Goal: Task Accomplishment & Management: Manage account settings

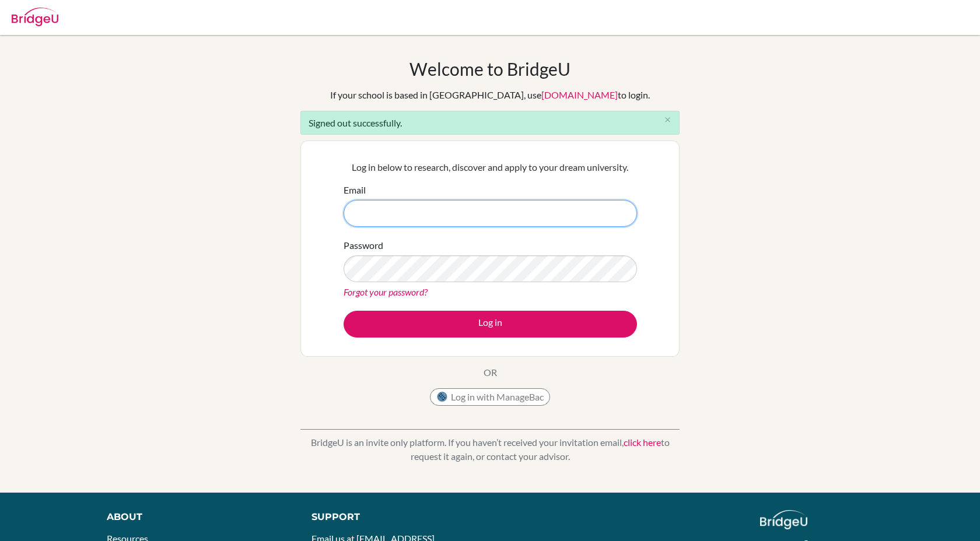
type input "[EMAIL_ADDRESS][DOMAIN_NAME]"
click at [344, 311] on button "Log in" at bounding box center [490, 324] width 293 height 27
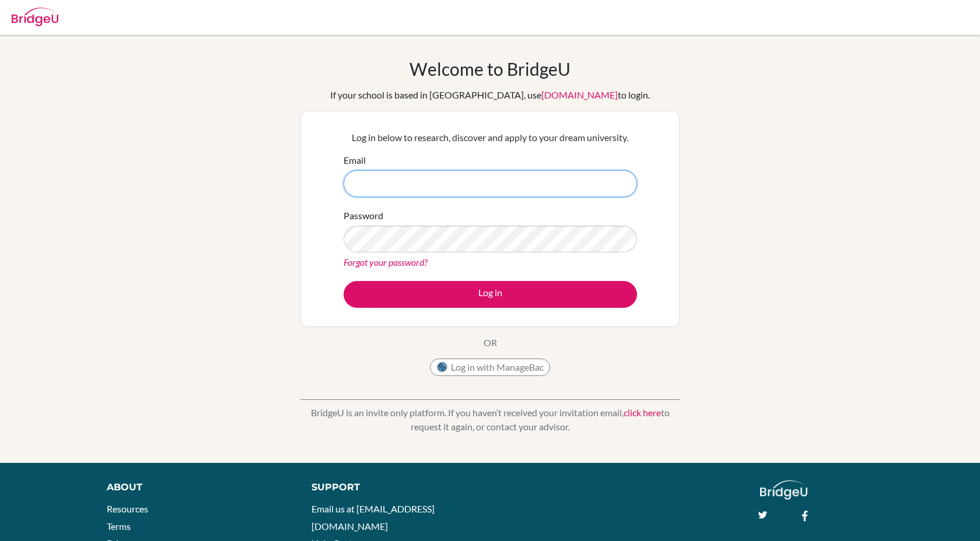
type input "[EMAIL_ADDRESS][DOMAIN_NAME]"
click at [344, 281] on button "Log in" at bounding box center [490, 294] width 293 height 27
